Goal: Task Accomplishment & Management: Use online tool/utility

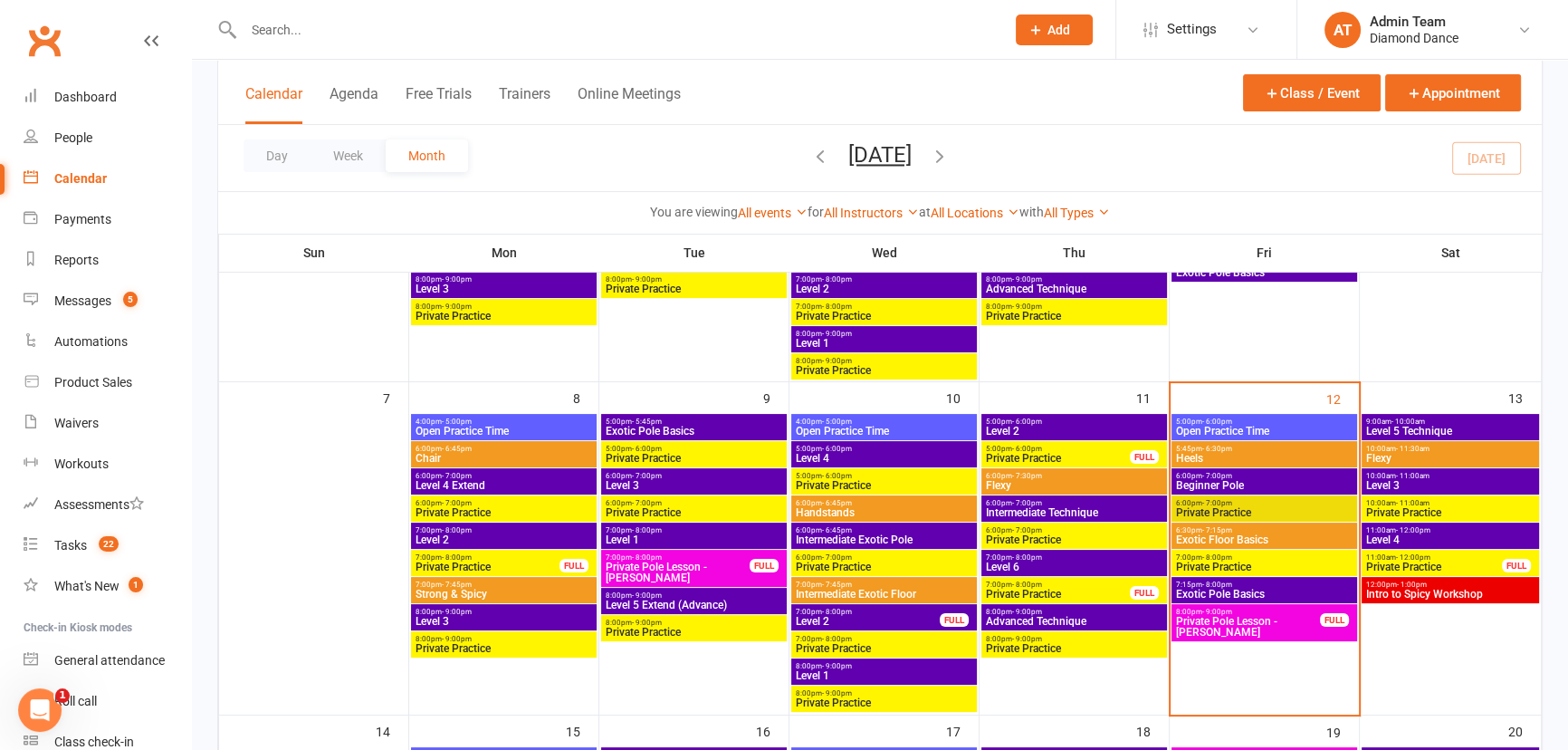
scroll to position [329, 0]
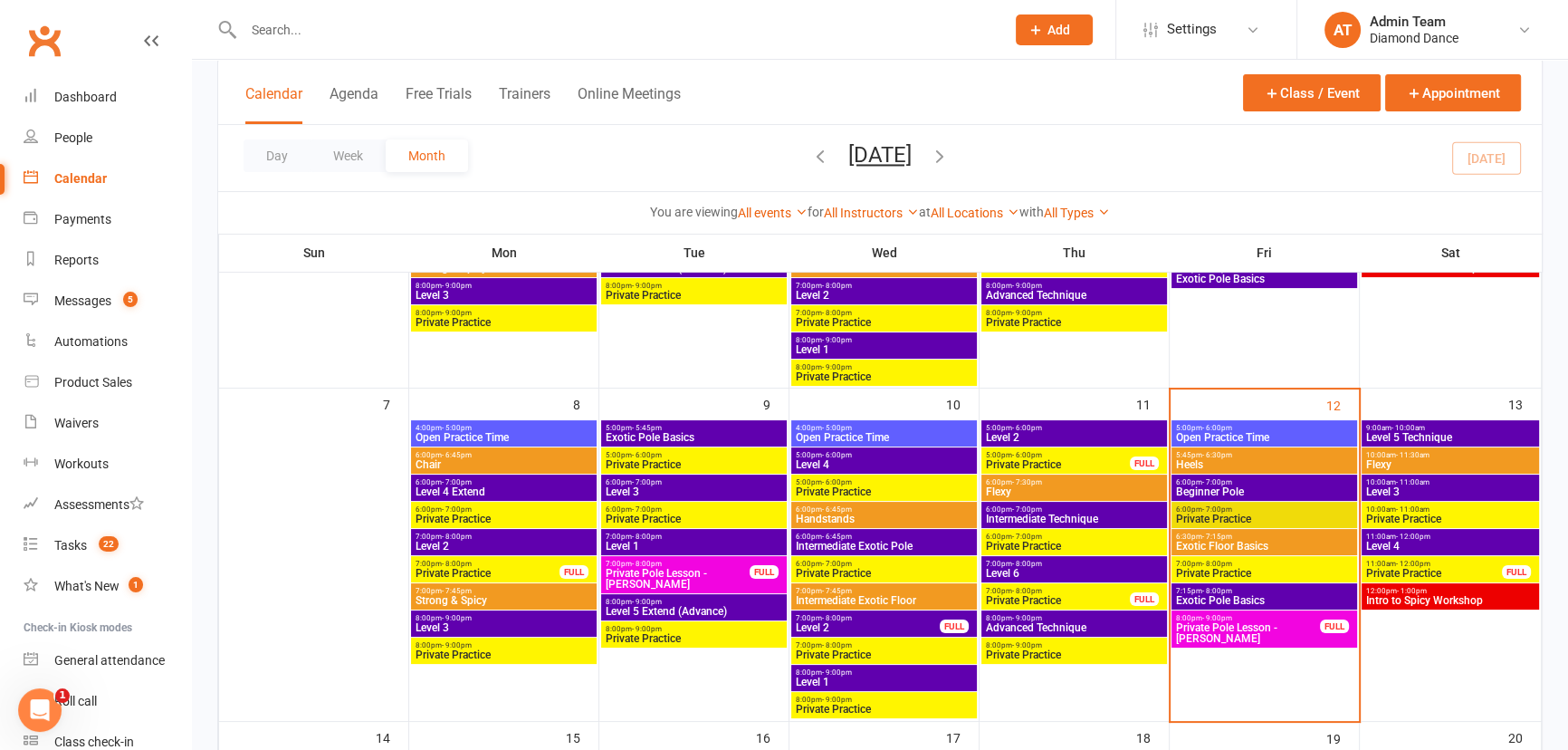
click at [1242, 464] on span "Heels" at bounding box center [1265, 464] width 178 height 11
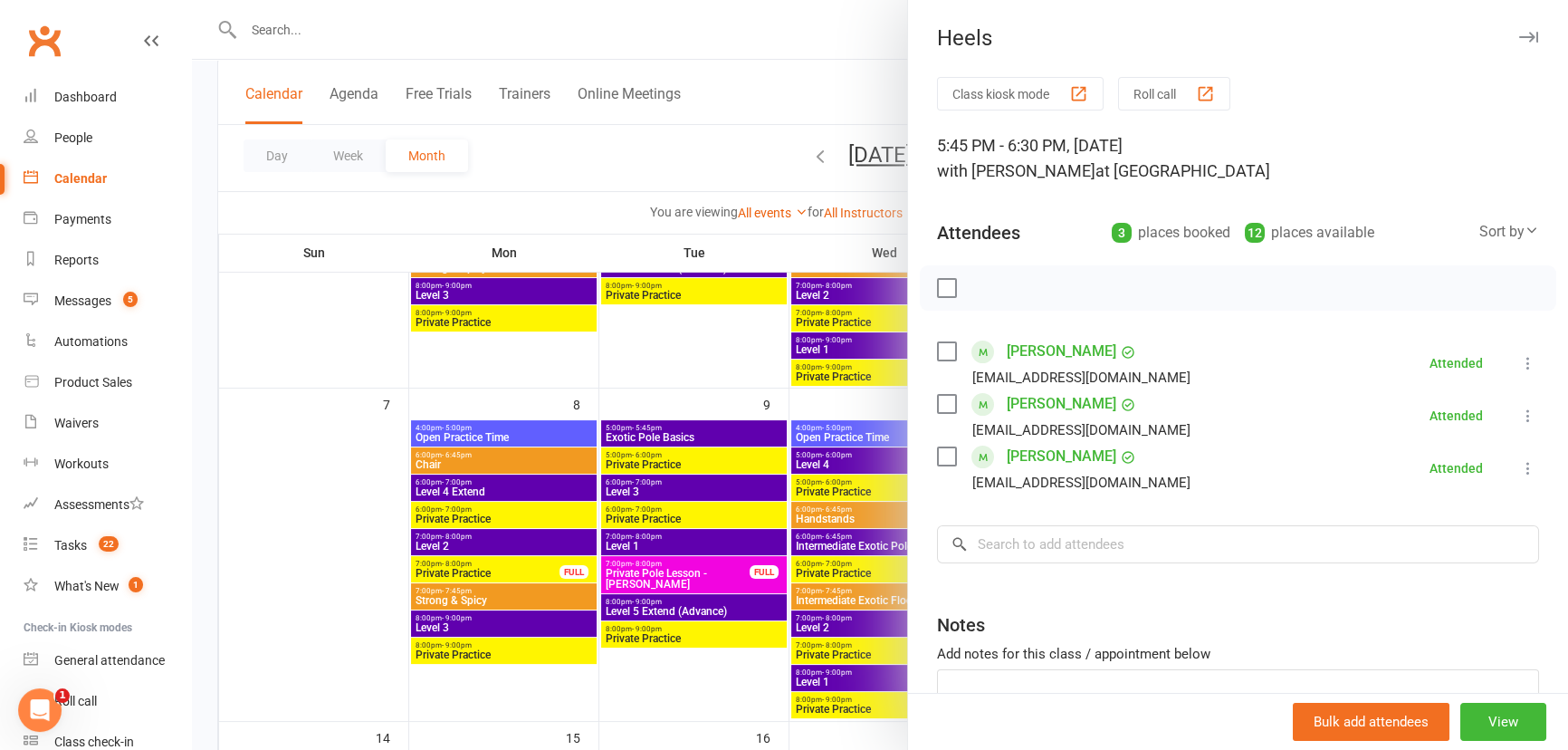
click at [83, 186] on div "Calendar" at bounding box center [80, 178] width 52 height 15
click at [1517, 45] on button "button" at bounding box center [1528, 38] width 22 height 22
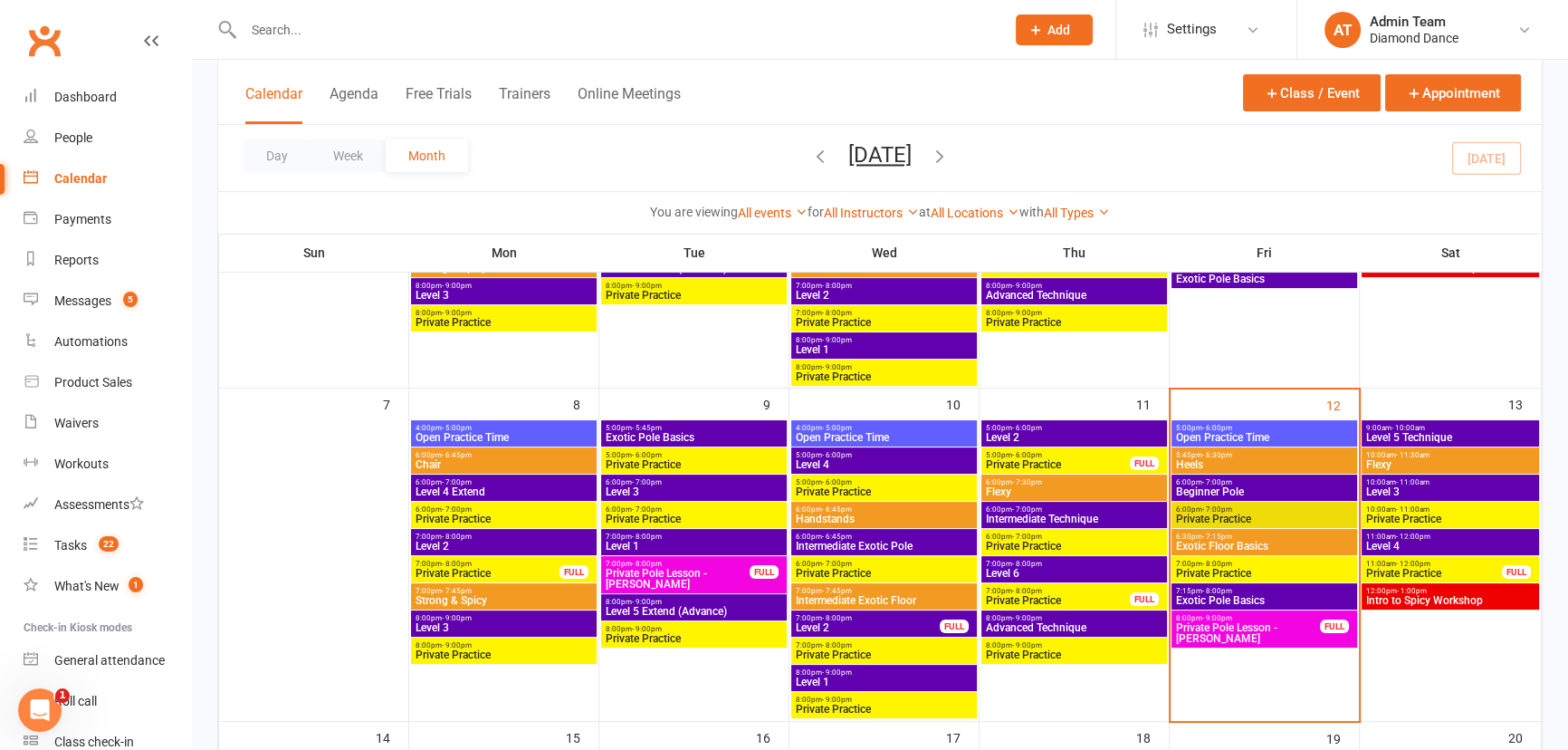
click at [1233, 492] on span "Beginner Pole" at bounding box center [1265, 492] width 178 height 11
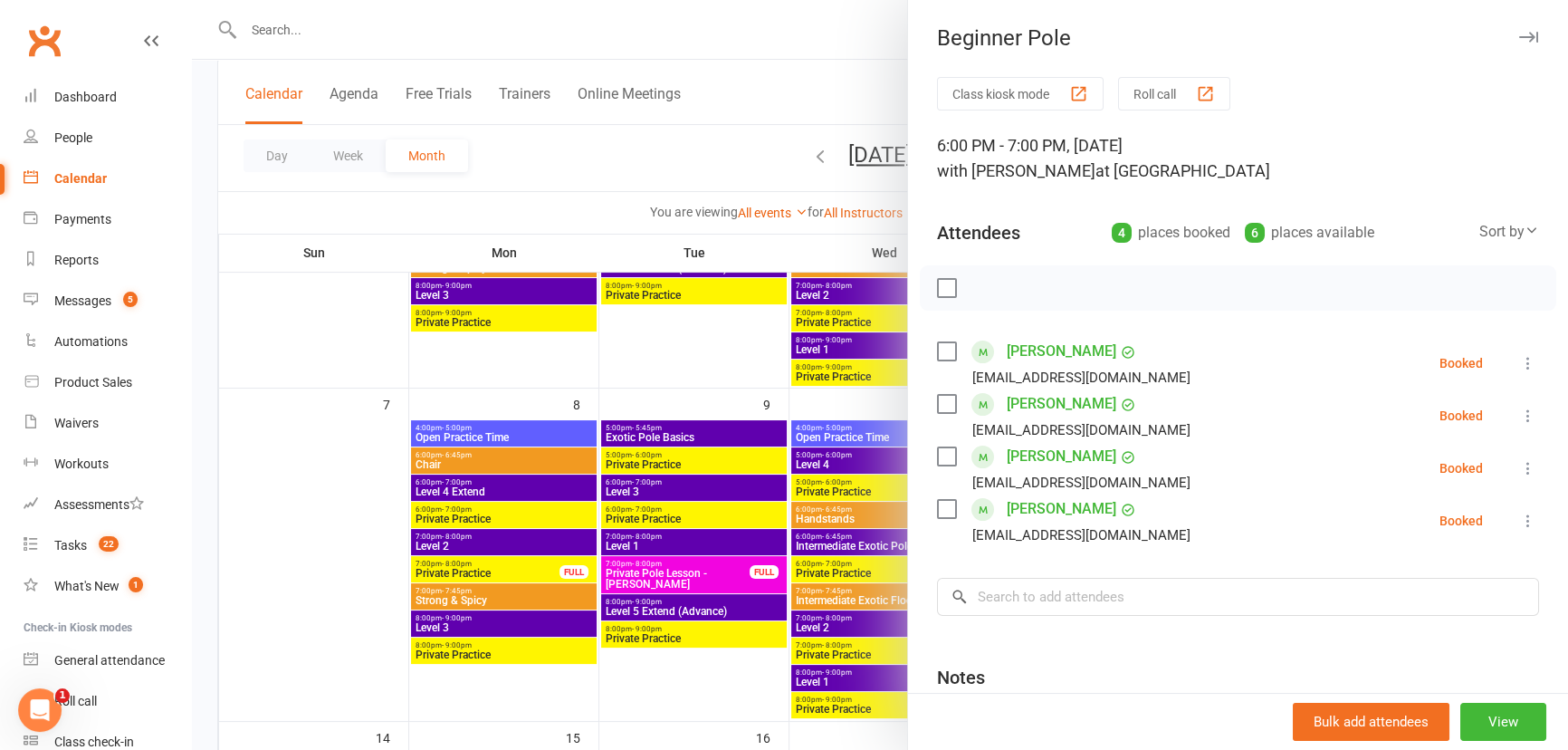
click at [1519, 40] on icon "button" at bounding box center [1528, 37] width 19 height 11
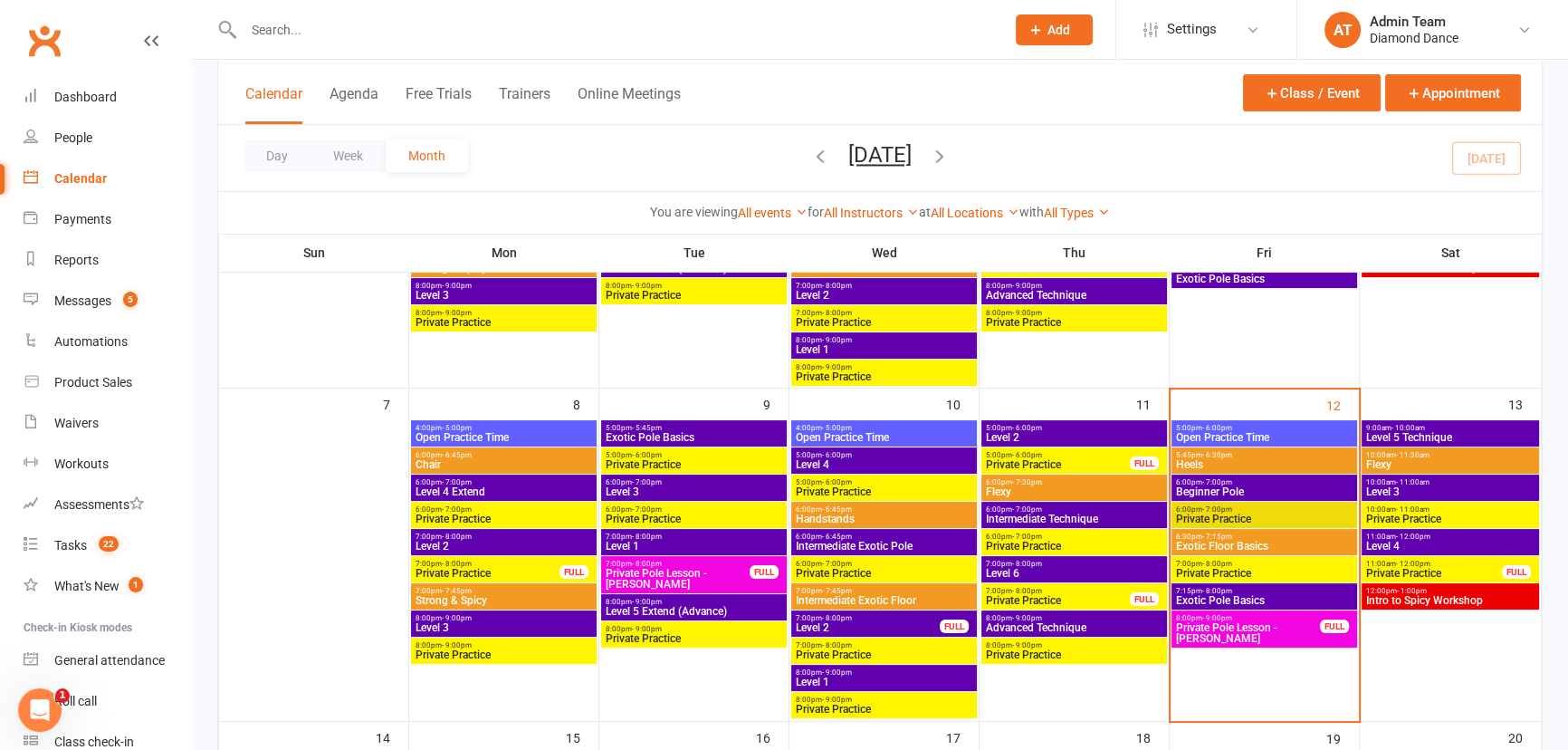
click at [1254, 436] on span "Open Practice Time" at bounding box center [1265, 438] width 178 height 11
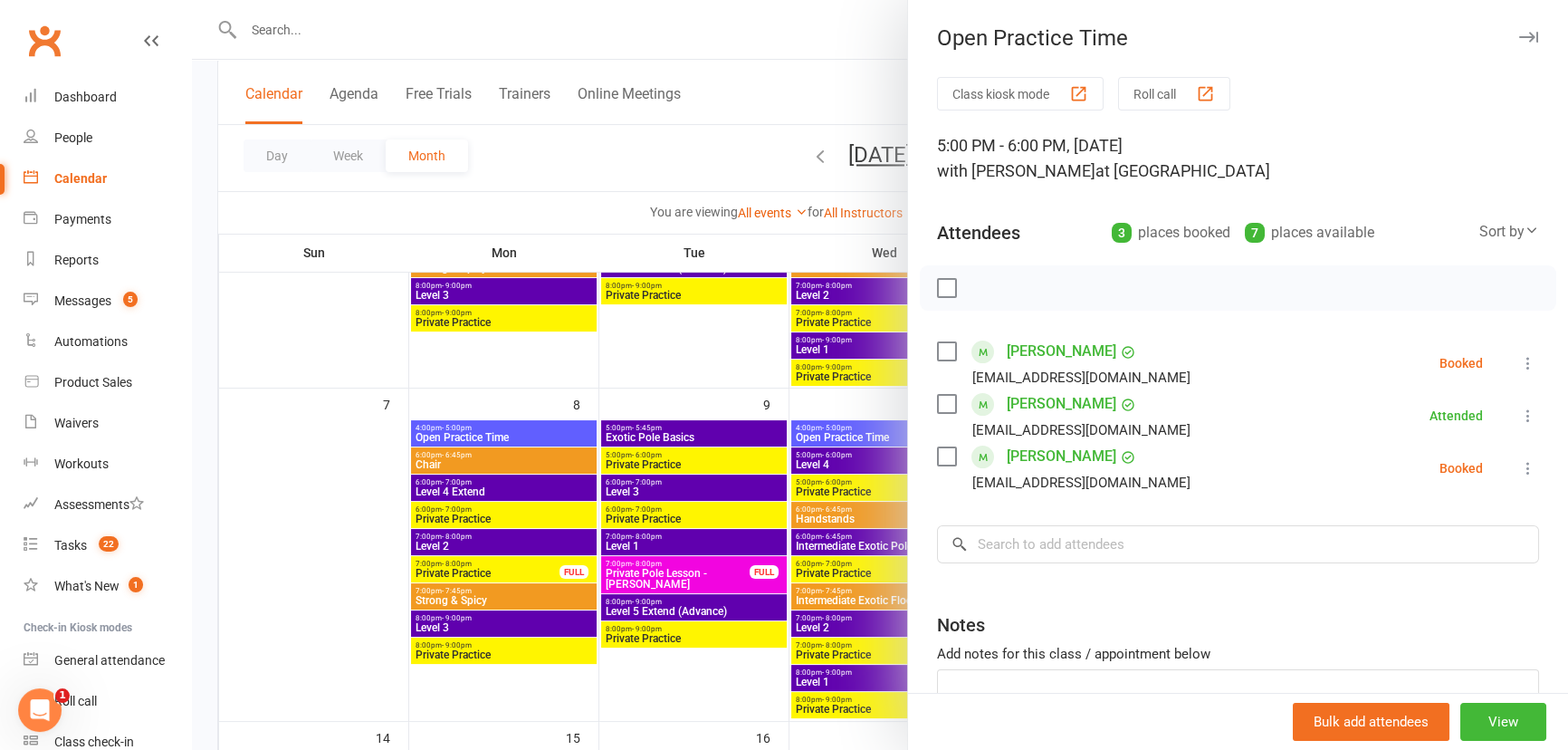
click at [1519, 31] on icon "button" at bounding box center [1528, 37] width 19 height 11
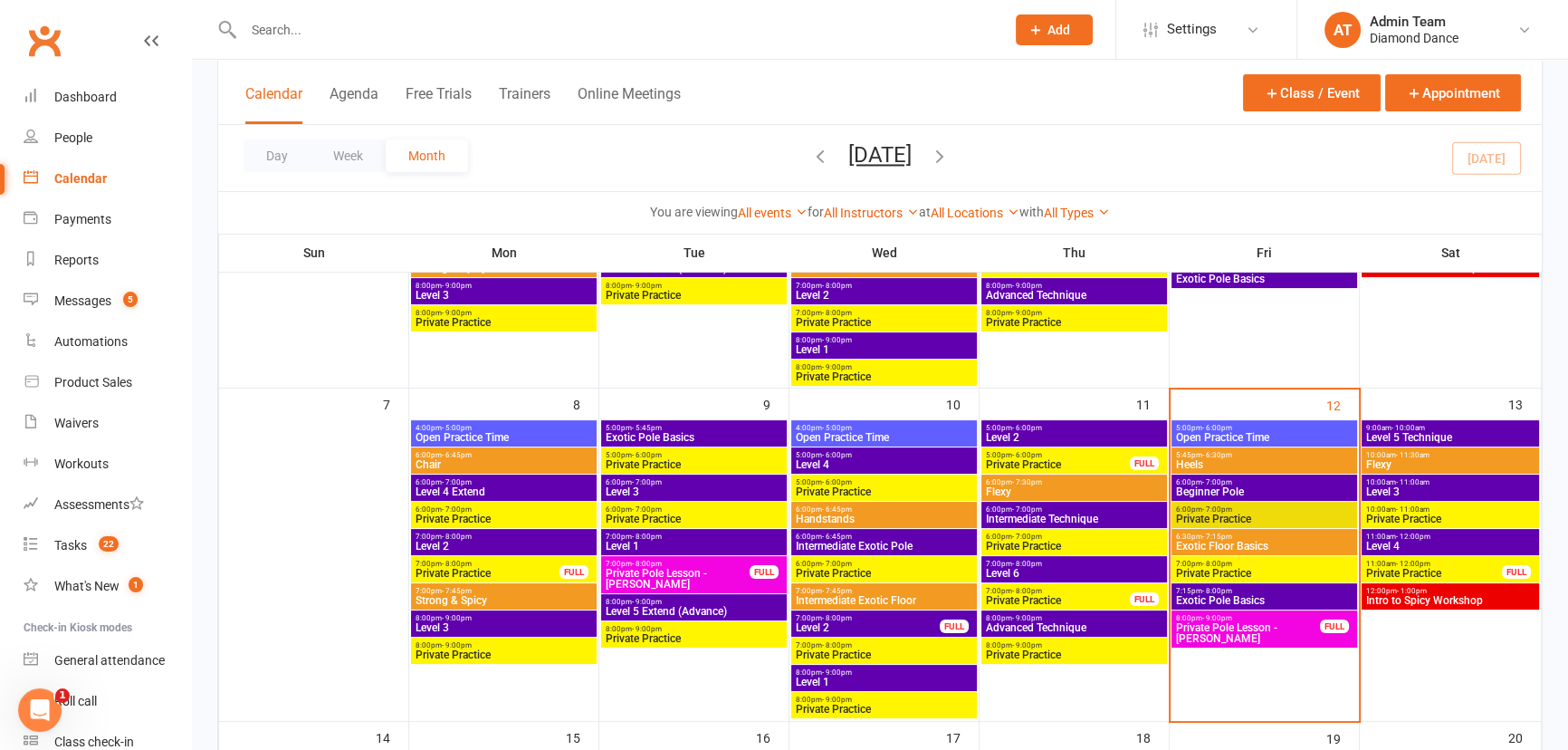
click at [1235, 515] on span "Private Practice" at bounding box center [1265, 519] width 178 height 11
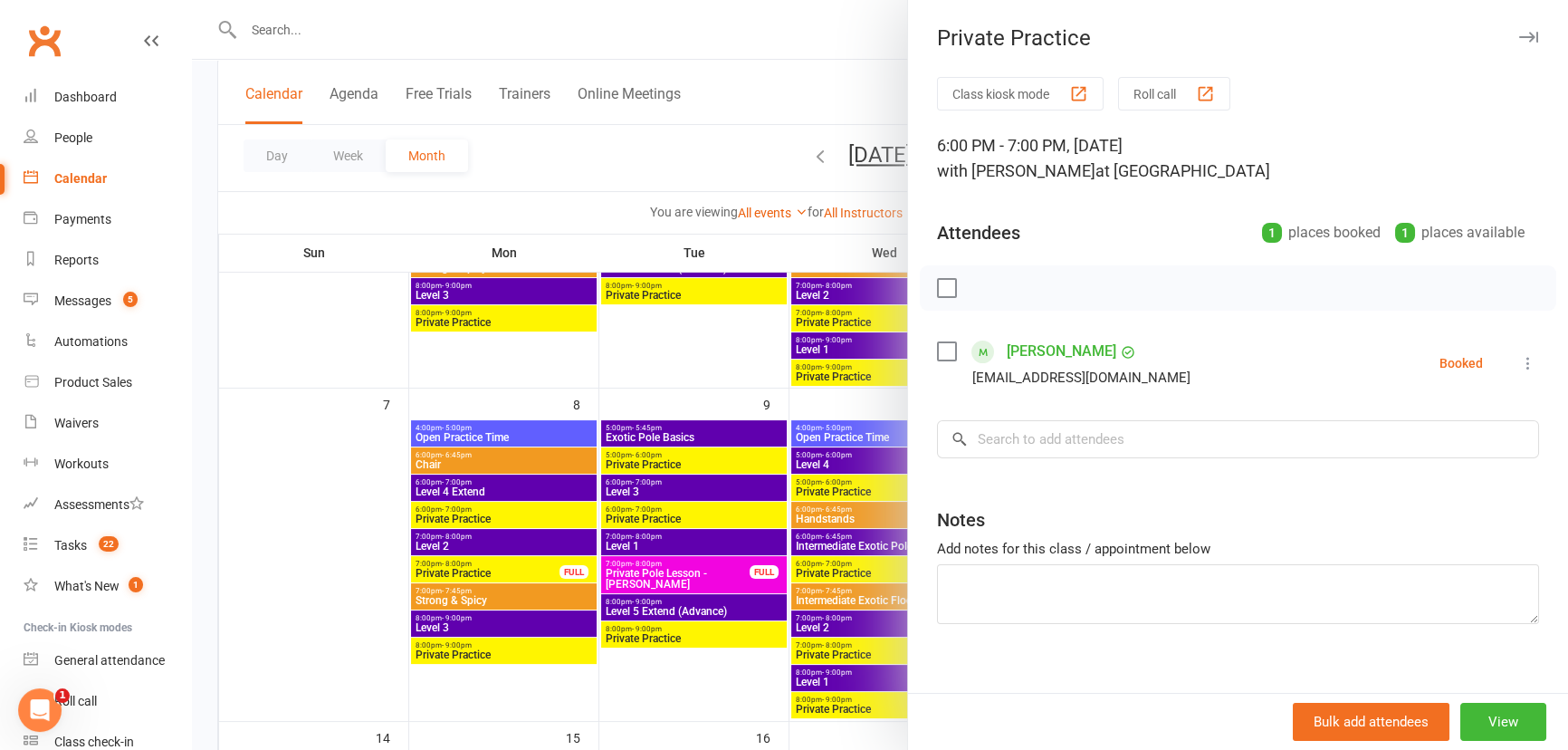
click at [1519, 37] on icon "button" at bounding box center [1528, 37] width 19 height 11
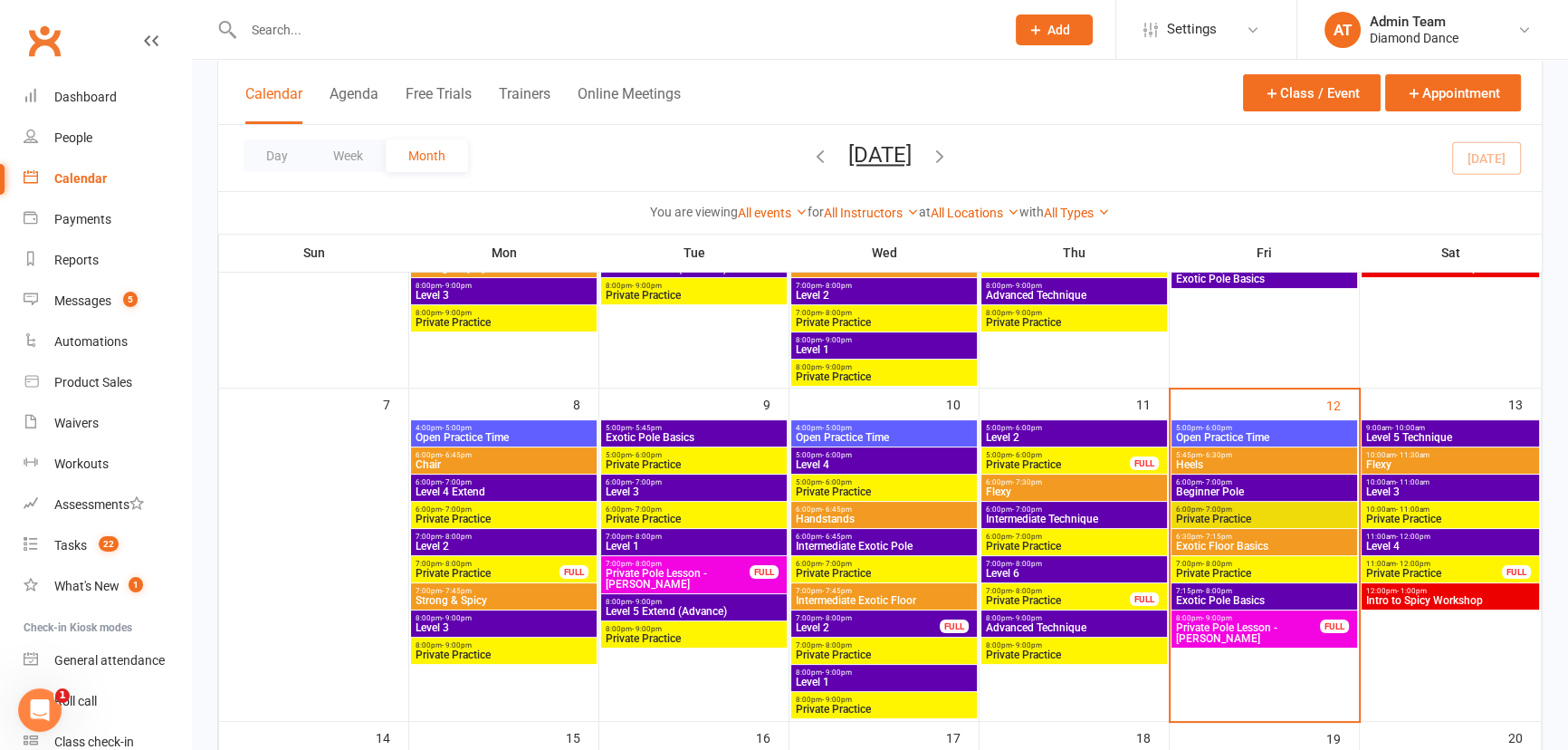
click at [1279, 486] on span "Beginner Pole" at bounding box center [1265, 492] width 178 height 11
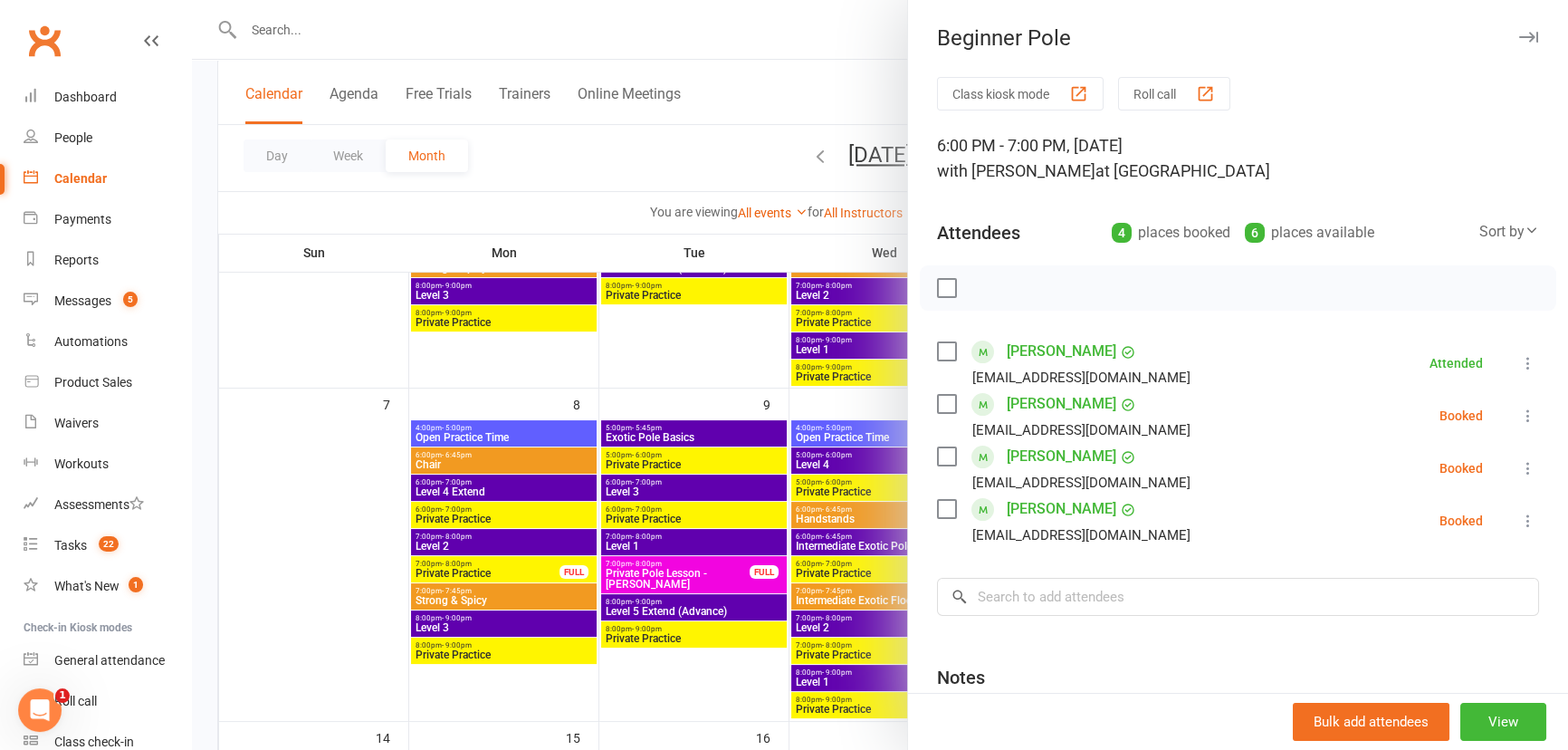
click at [1519, 468] on icon at bounding box center [1528, 468] width 18 height 18
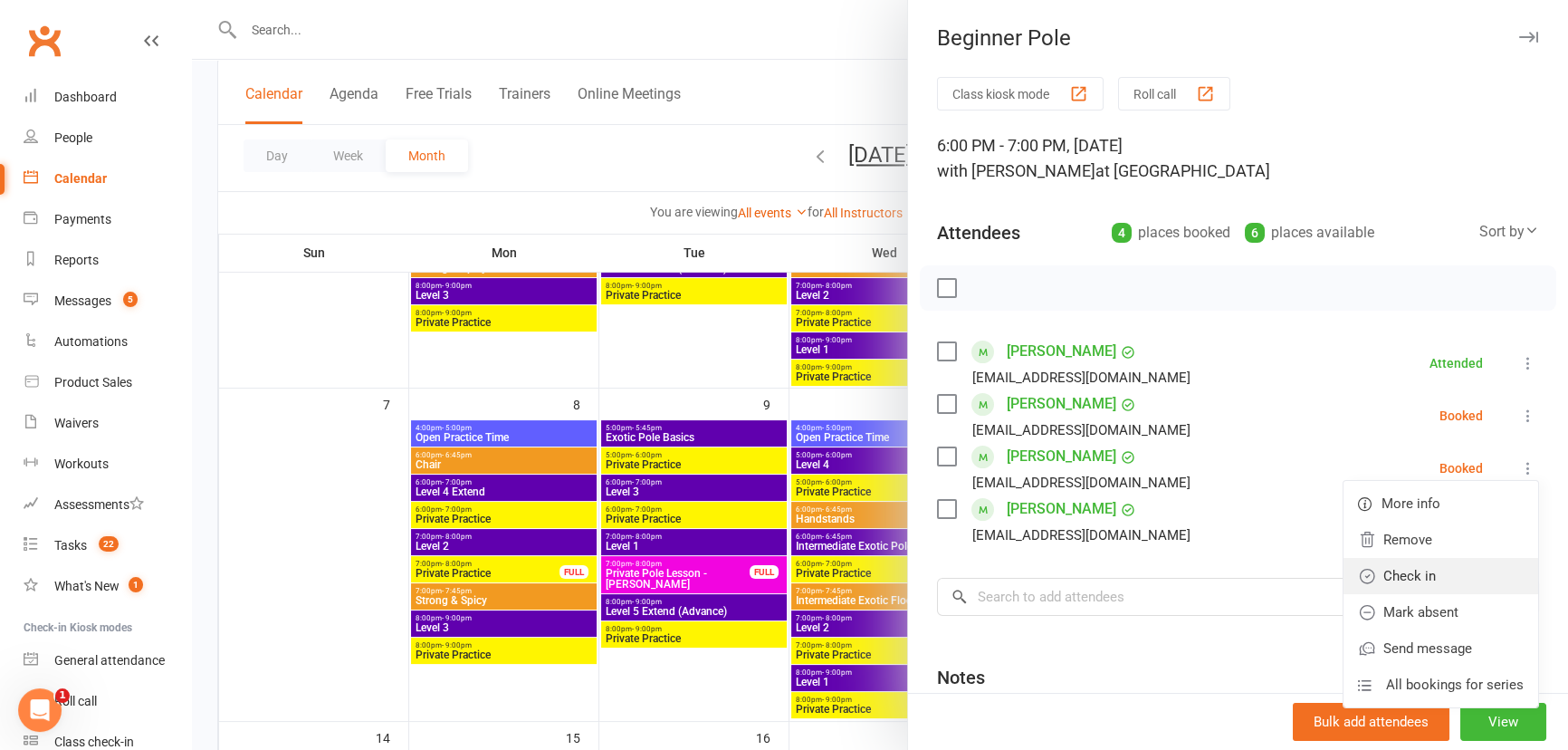
click at [1413, 574] on link "Check in" at bounding box center [1441, 575] width 195 height 36
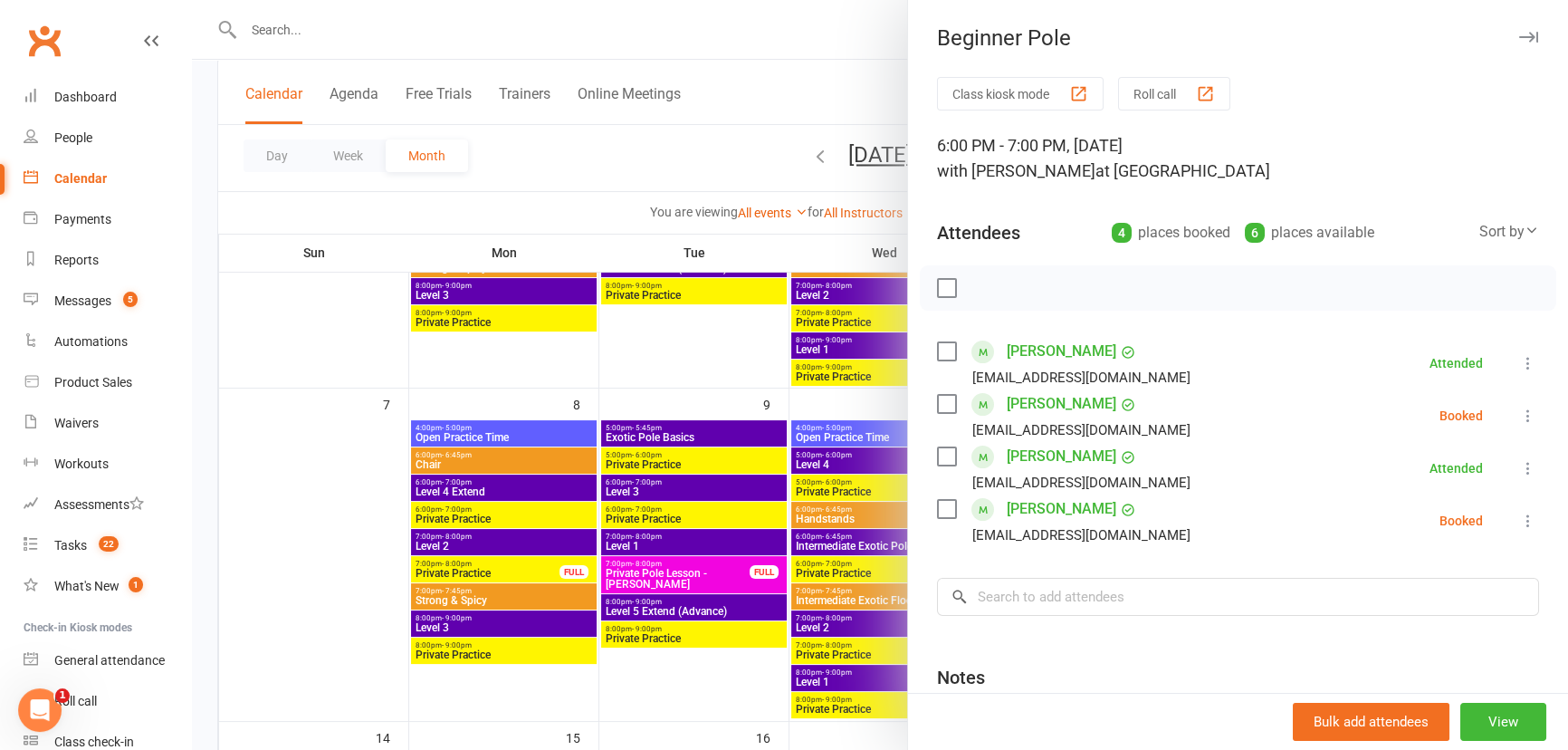
click at [774, 88] on div at bounding box center [880, 375] width 1376 height 750
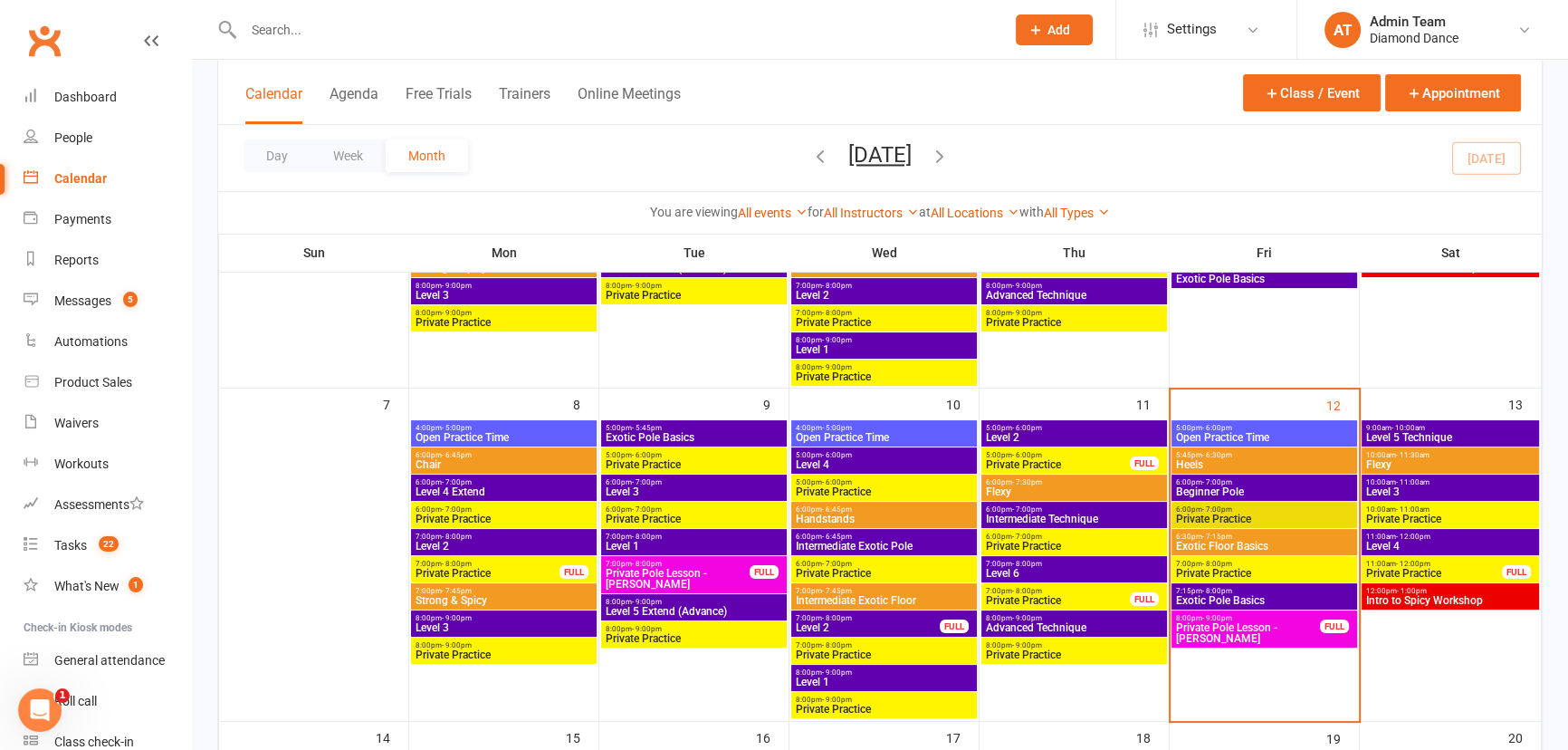
click at [1254, 486] on span "Beginner Pole" at bounding box center [1265, 492] width 178 height 11
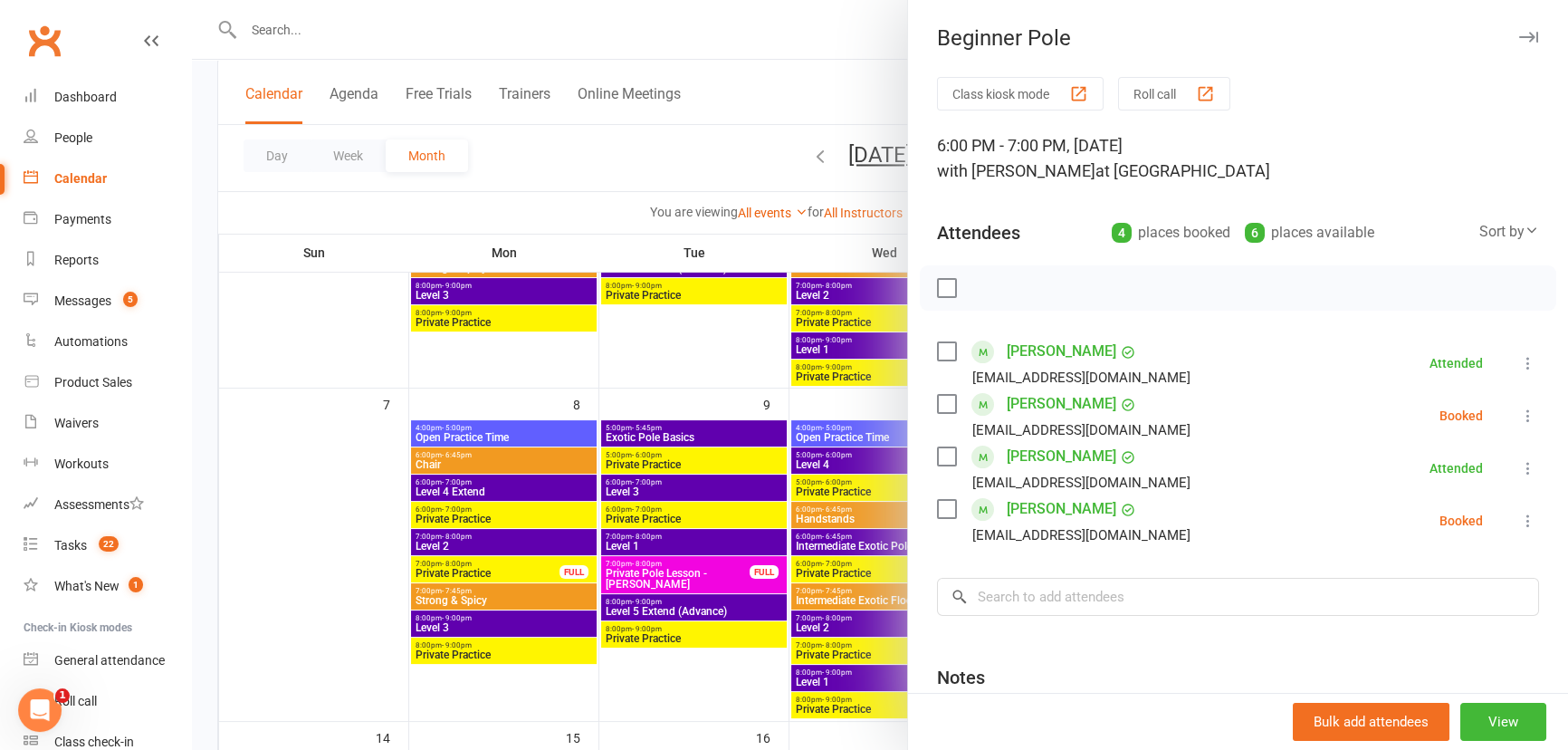
click at [1519, 525] on icon at bounding box center [1528, 521] width 18 height 18
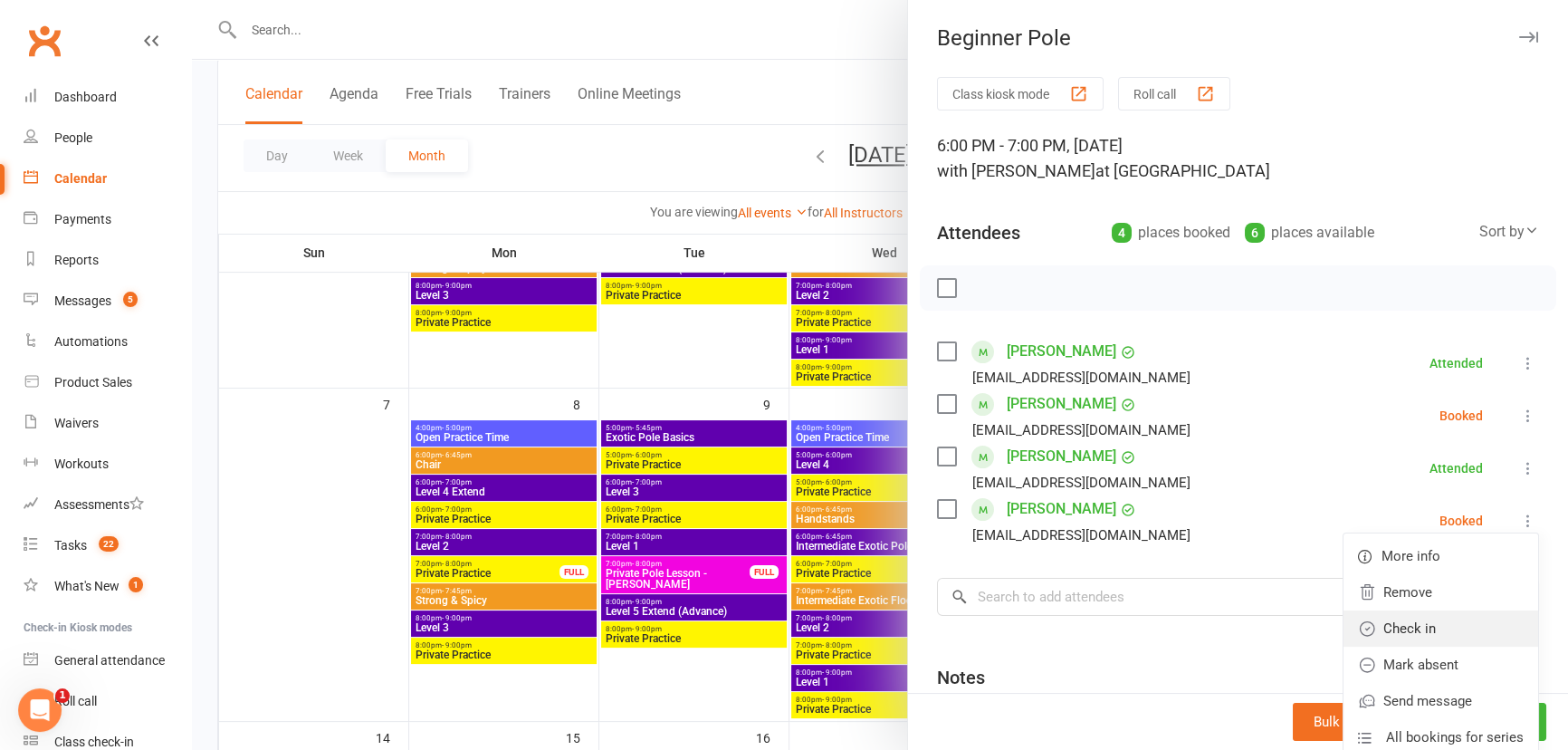
click at [1421, 623] on link "Check in" at bounding box center [1441, 628] width 195 height 36
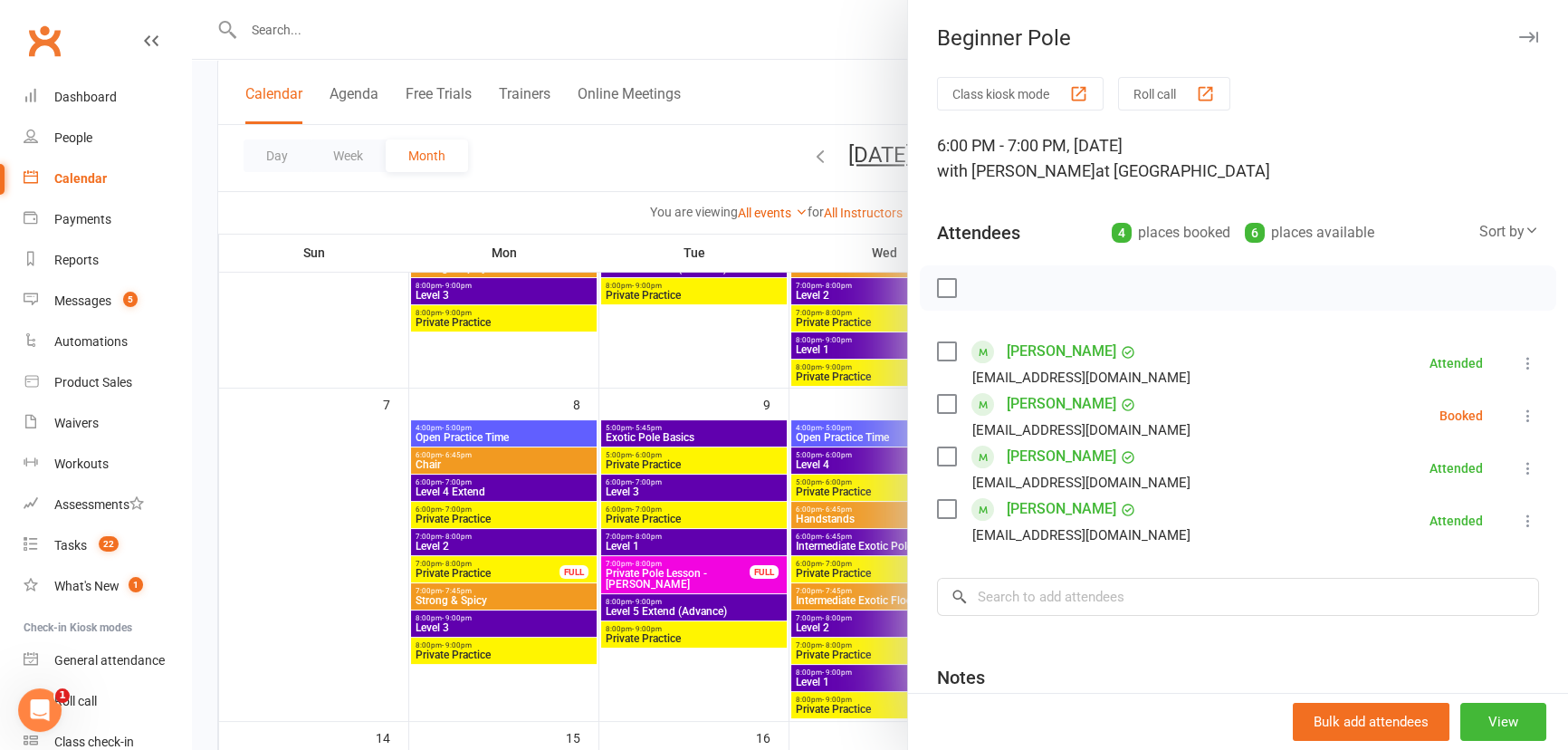
click at [1126, 669] on div "Notes" at bounding box center [1238, 673] width 602 height 44
click at [868, 57] on div at bounding box center [880, 375] width 1376 height 750
